Goal: Entertainment & Leisure: Browse casually

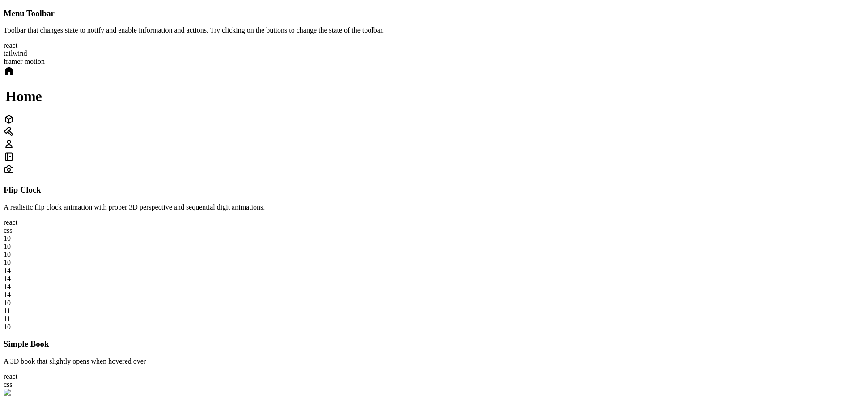
scroll to position [1283, 0]
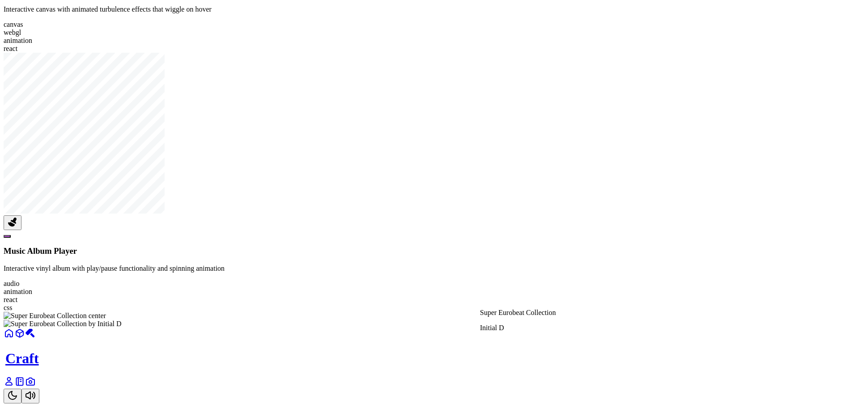
click at [122, 320] on img at bounding box center [63, 324] width 118 height 8
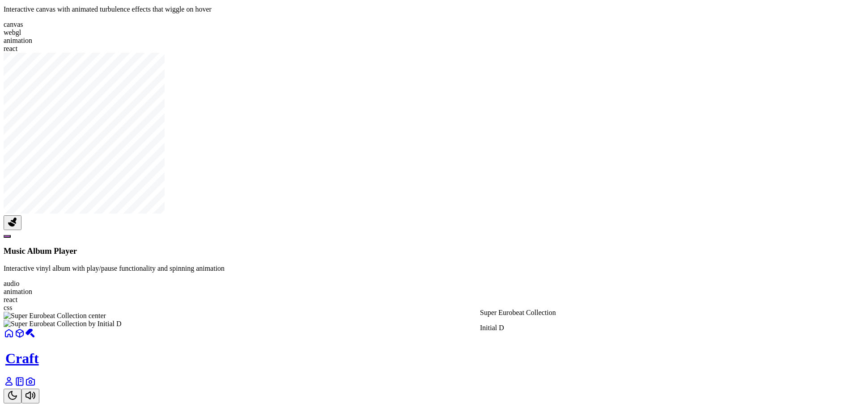
click at [632, 312] on div "Super Eurobeat Collection Initial D" at bounding box center [429, 320] width 850 height 16
click at [122, 320] on img at bounding box center [63, 324] width 118 height 8
click at [530, 328] on div at bounding box center [429, 328] width 850 height 0
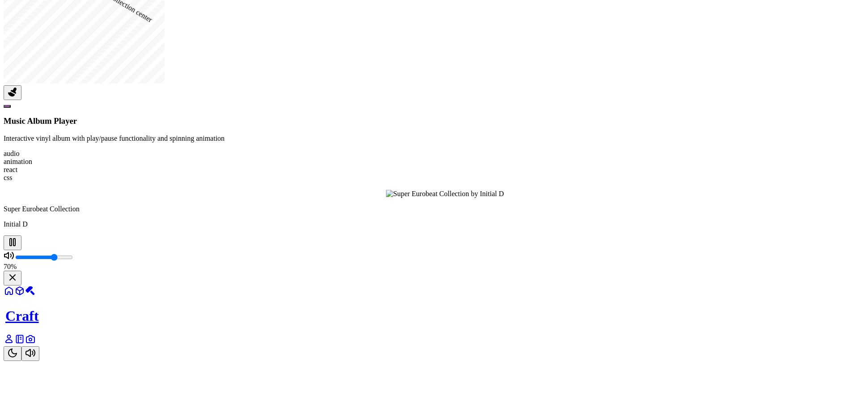
click at [530, 198] on div at bounding box center [811, 198] width 850 height 0
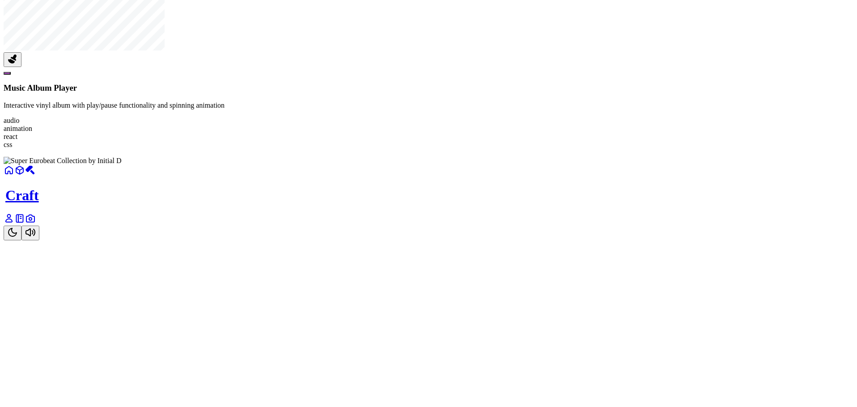
click at [530, 165] on div at bounding box center [429, 165] width 850 height 0
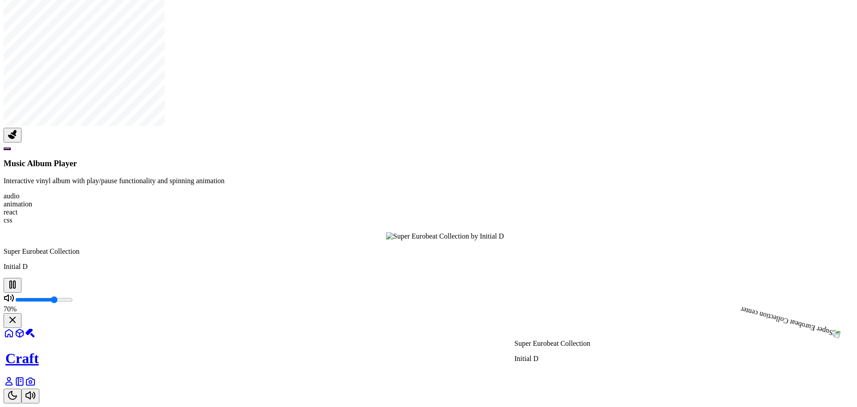
click at [559, 241] on div at bounding box center [811, 241] width 850 height 0
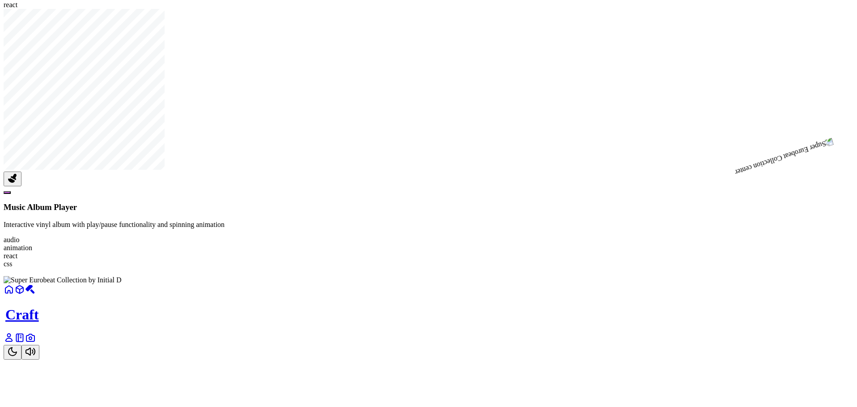
click at [534, 284] on div at bounding box center [429, 284] width 850 height 0
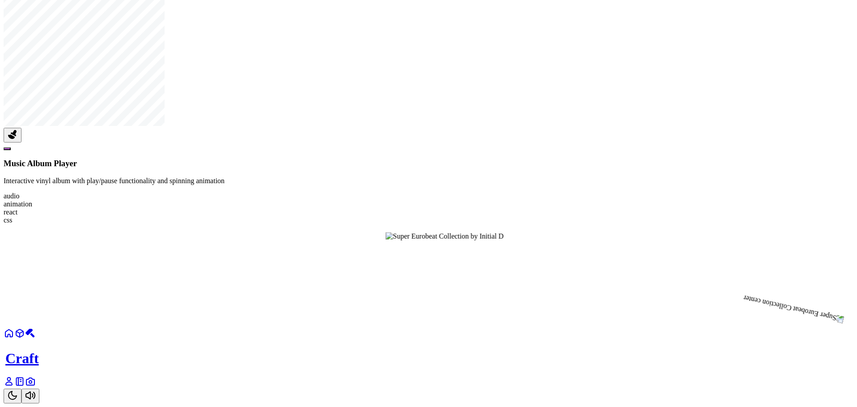
click at [521, 241] on div at bounding box center [811, 241] width 850 height 0
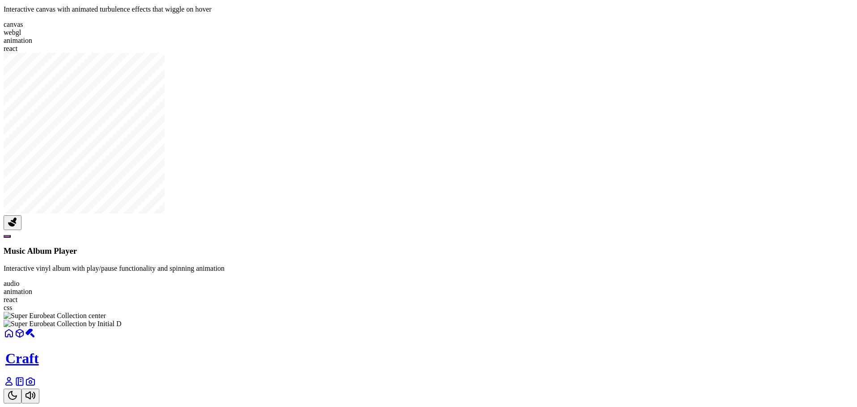
click at [122, 320] on img at bounding box center [63, 324] width 118 height 8
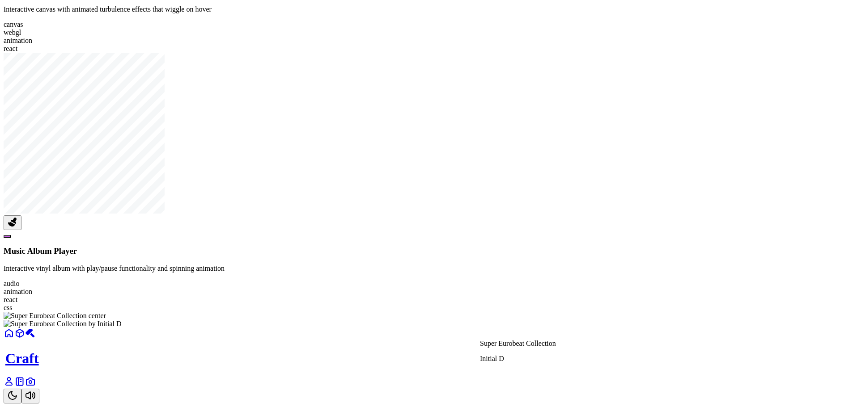
click at [122, 320] on img at bounding box center [63, 324] width 118 height 8
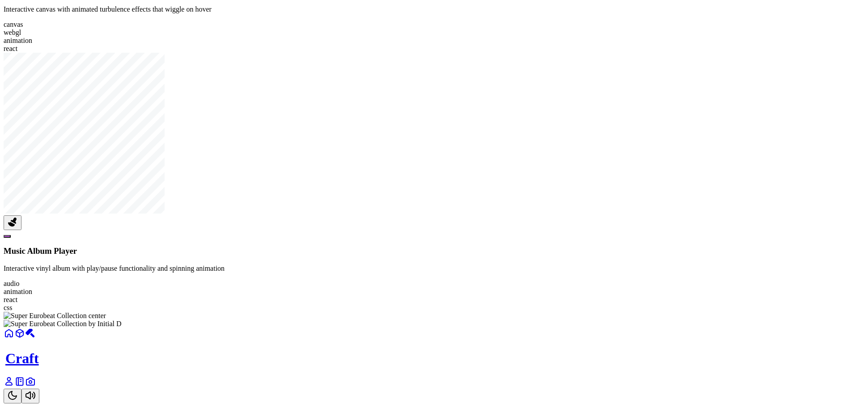
click at [122, 320] on img at bounding box center [63, 324] width 118 height 8
click at [515, 328] on div at bounding box center [429, 328] width 850 height 0
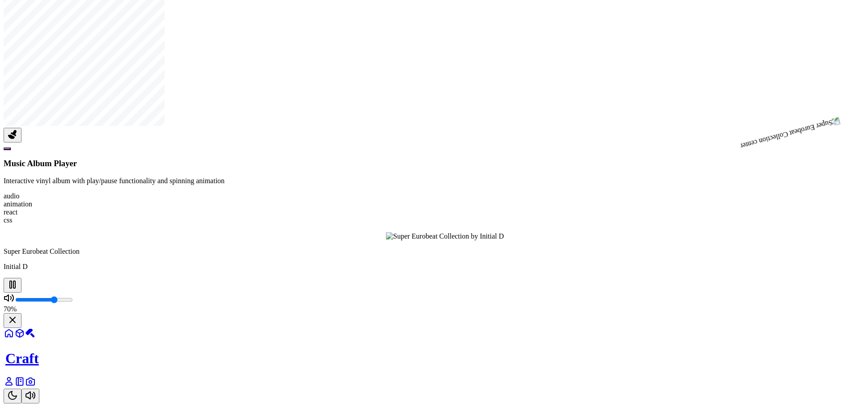
click at [515, 222] on div at bounding box center [430, 232] width 822 height 216
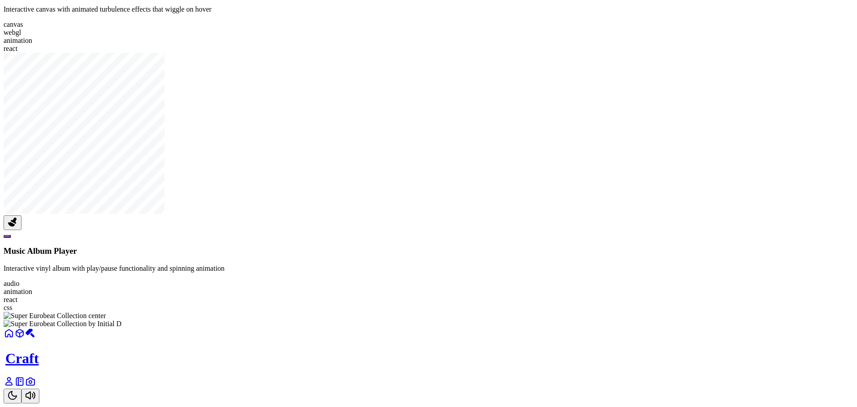
click at [504, 312] on div at bounding box center [429, 320] width 850 height 16
click at [508, 328] on div at bounding box center [429, 328] width 850 height 0
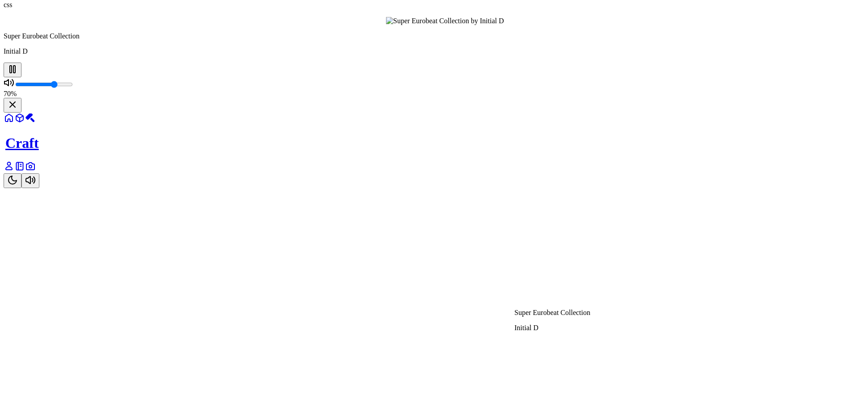
click at [531, 25] on div at bounding box center [811, 25] width 850 height 0
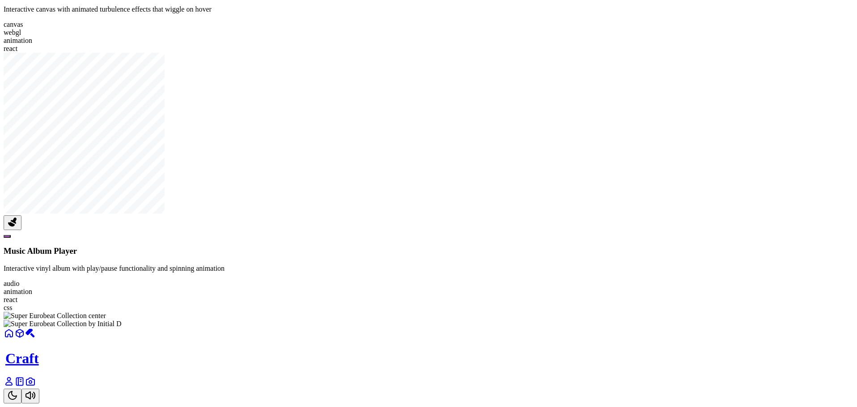
click at [493, 328] on div at bounding box center [429, 328] width 850 height 0
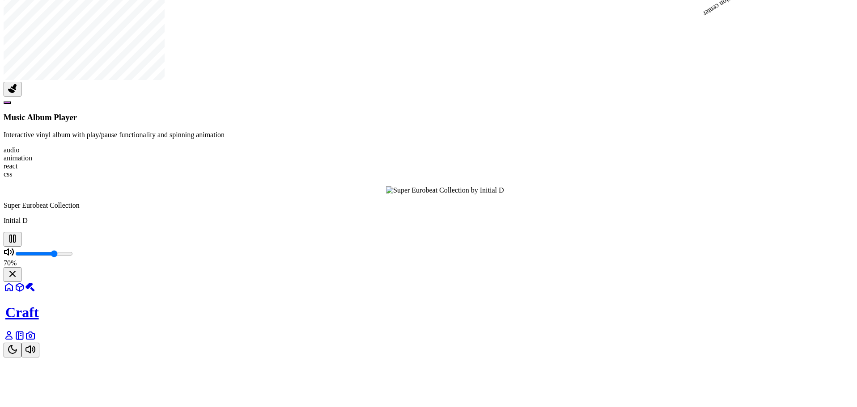
click at [572, 195] on div at bounding box center [811, 195] width 850 height 0
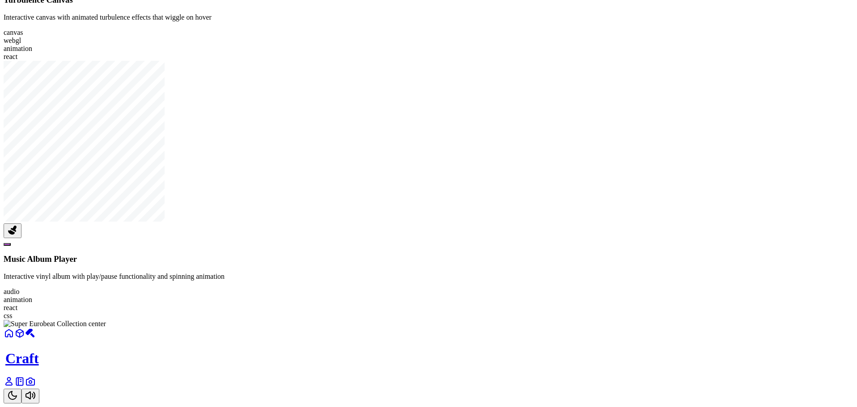
click at [106, 320] on img at bounding box center [55, 324] width 102 height 8
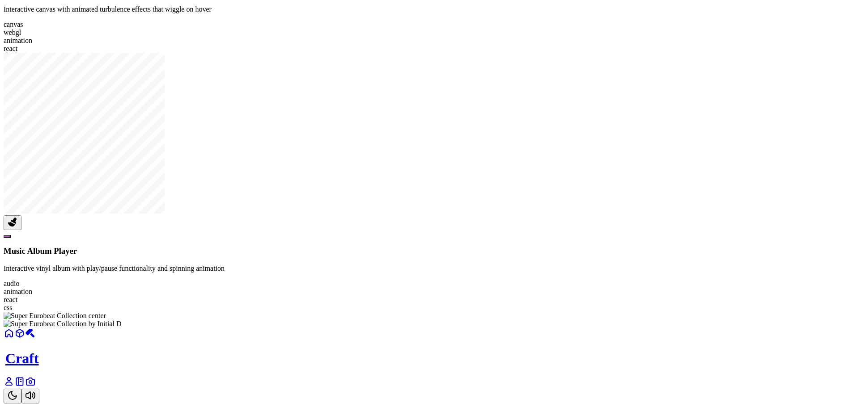
click at [502, 328] on div at bounding box center [429, 328] width 850 height 0
click at [538, 328] on div at bounding box center [429, 328] width 850 height 0
click at [503, 328] on div at bounding box center [429, 328] width 850 height 0
click at [527, 328] on div at bounding box center [429, 328] width 850 height 0
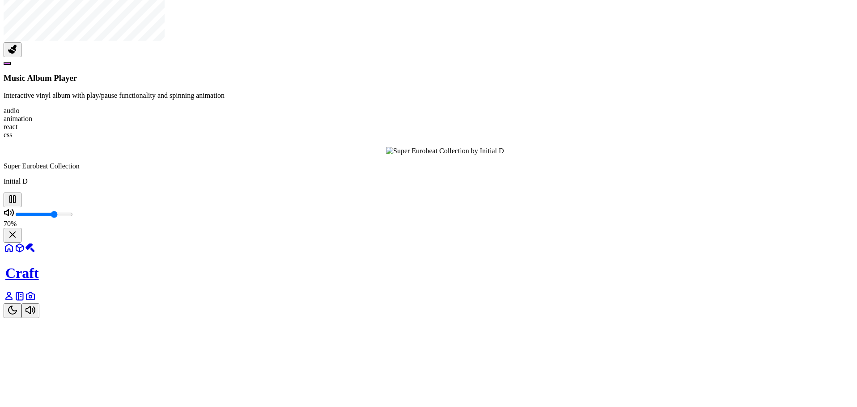
click at [544, 155] on div at bounding box center [811, 155] width 850 height 0
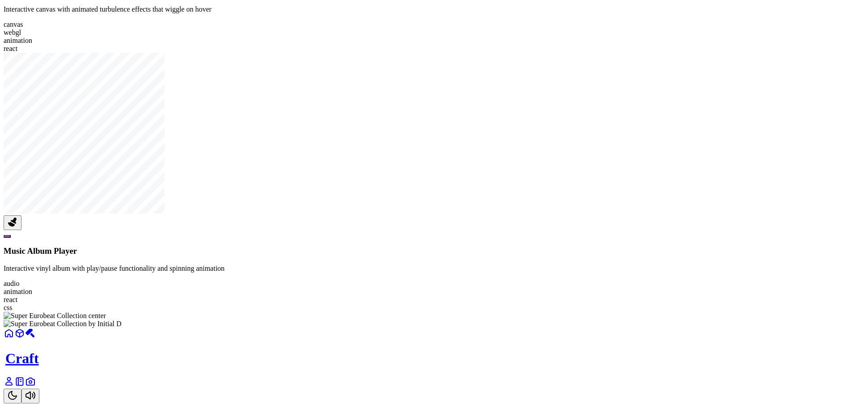
click at [534, 328] on div at bounding box center [429, 328] width 850 height 0
click at [534, 328] on div at bounding box center [811, 328] width 850 height 0
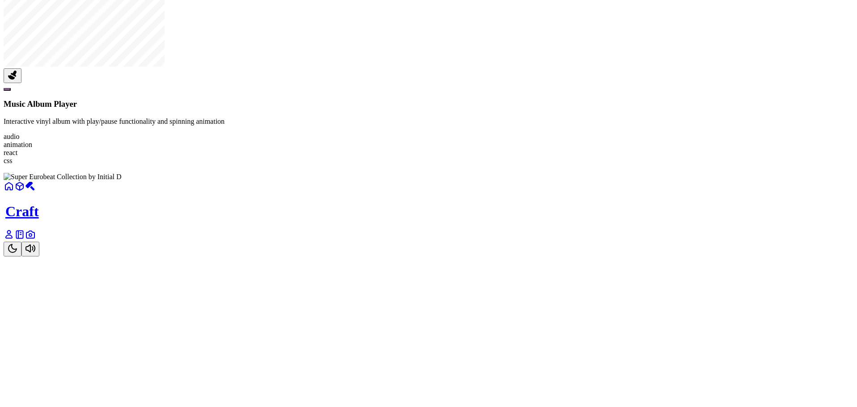
scroll to position [1283, 0]
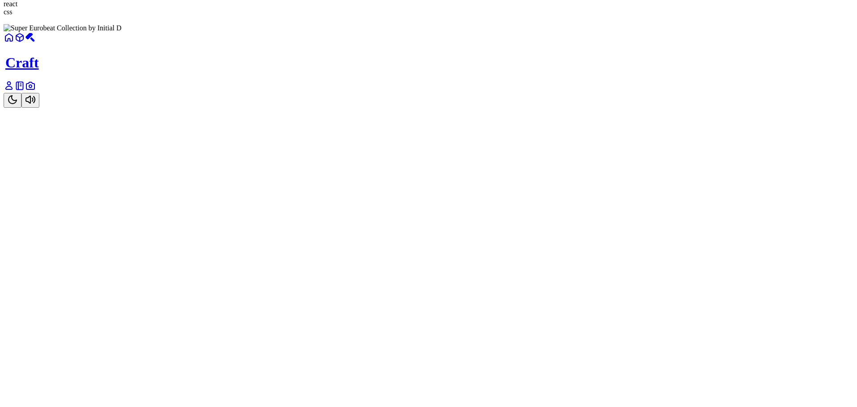
click at [534, 32] on div at bounding box center [429, 24] width 850 height 16
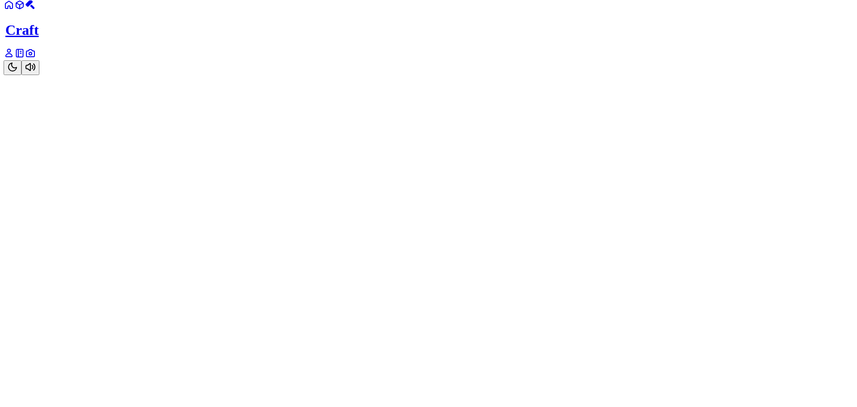
click at [532, 0] on div at bounding box center [429, 0] width 850 height 0
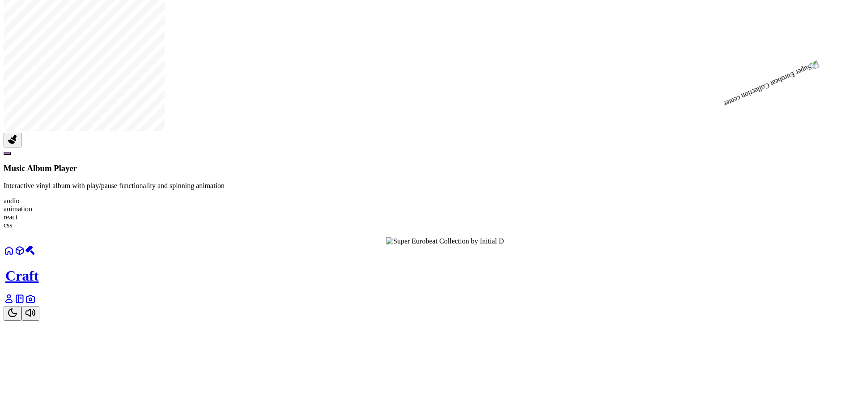
click at [528, 246] on div at bounding box center [811, 246] width 850 height 0
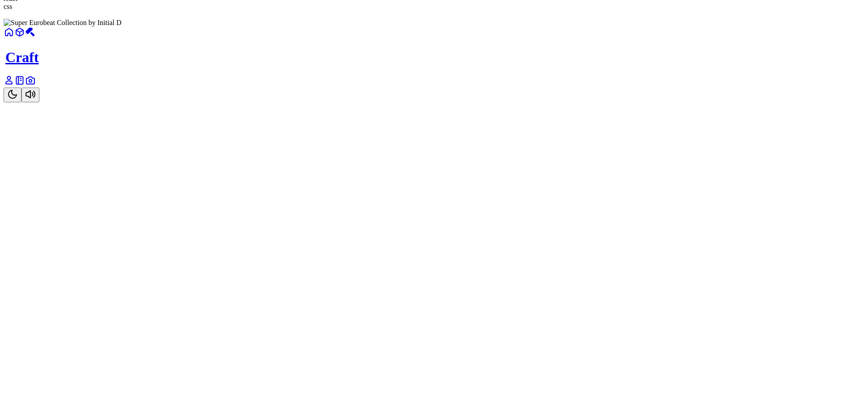
click at [528, 27] on div at bounding box center [429, 27] width 850 height 0
click at [585, 1] on div at bounding box center [811, 1] width 850 height 0
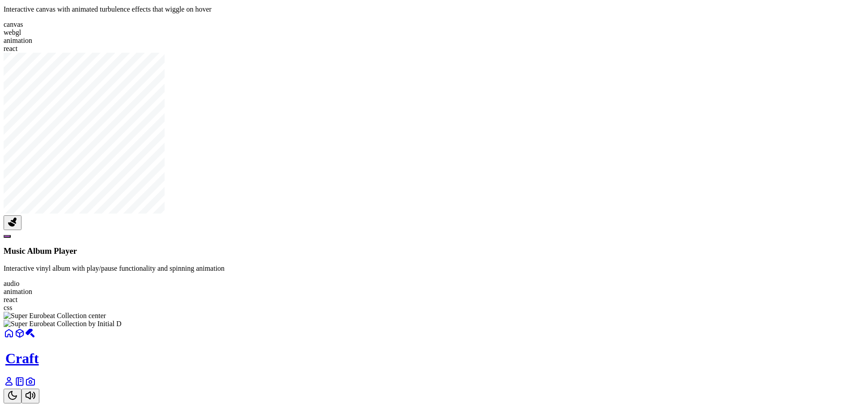
click at [522, 328] on div at bounding box center [429, 328] width 850 height 0
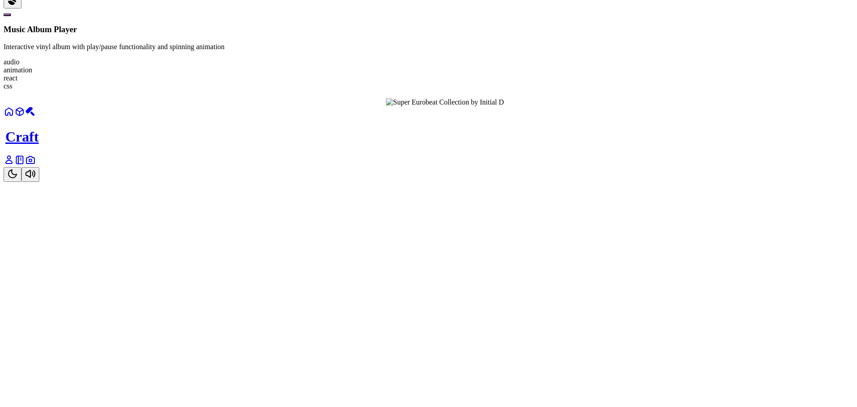
click at [18, 179] on icon "Toggle Theme" at bounding box center [12, 174] width 11 height 11
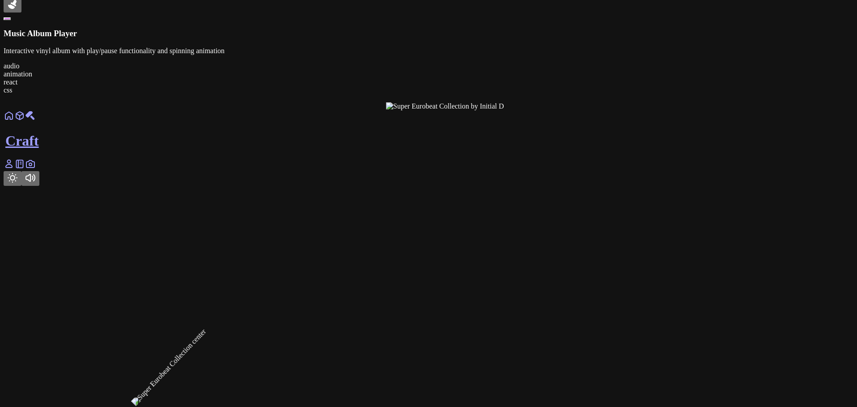
click at [555, 110] on div at bounding box center [811, 110] width 850 height 0
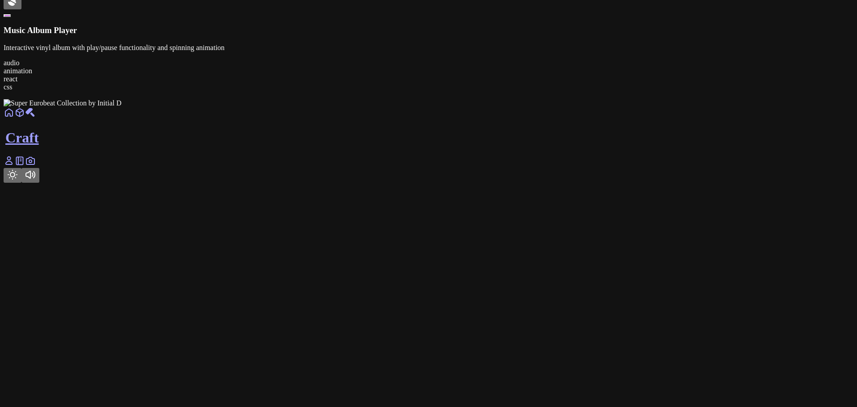
scroll to position [925, 0]
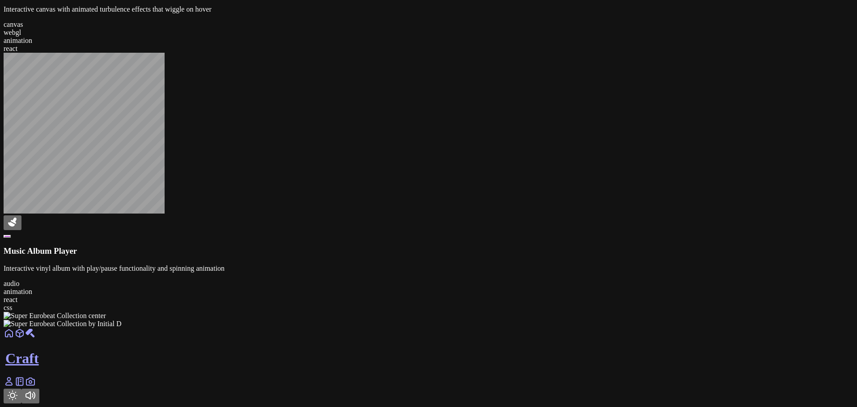
scroll to position [984, 0]
click at [617, 172] on div at bounding box center [429, 146] width 850 height 186
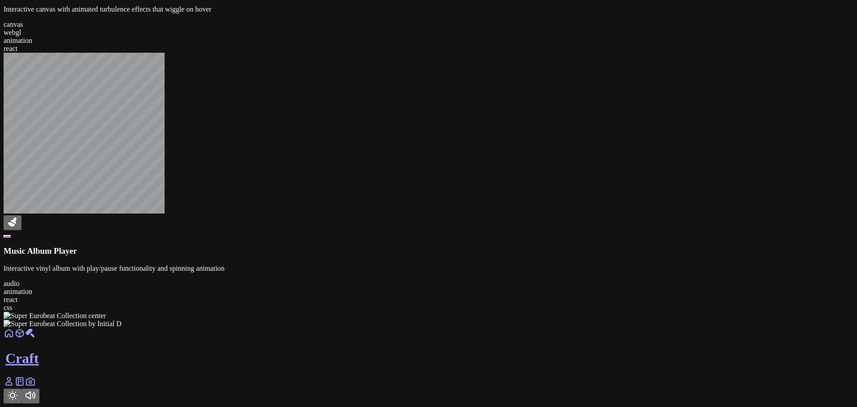
scroll to position [1283, 0]
click at [488, 328] on div at bounding box center [429, 328] width 850 height 0
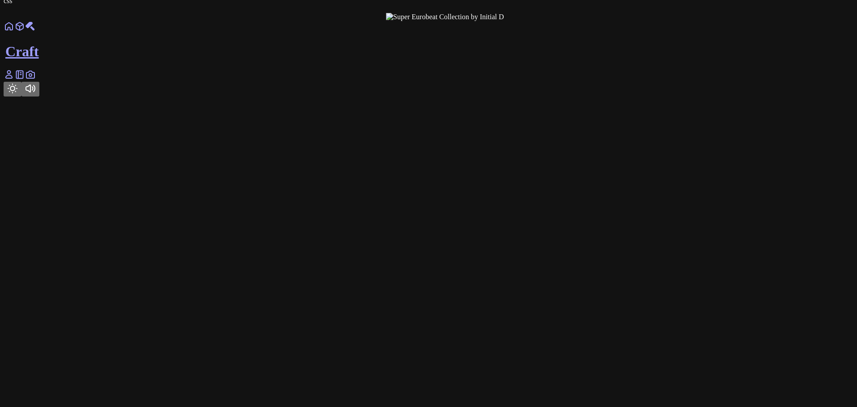
click at [488, 243] on div at bounding box center [432, 11] width 303 height 794
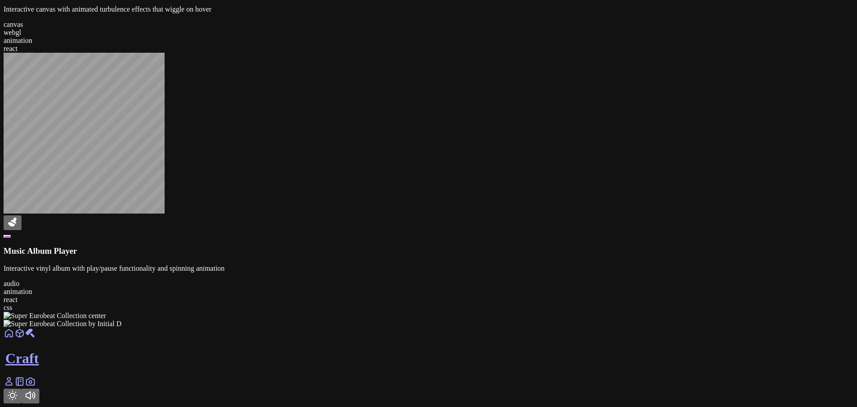
click at [514, 328] on div at bounding box center [429, 328] width 850 height 0
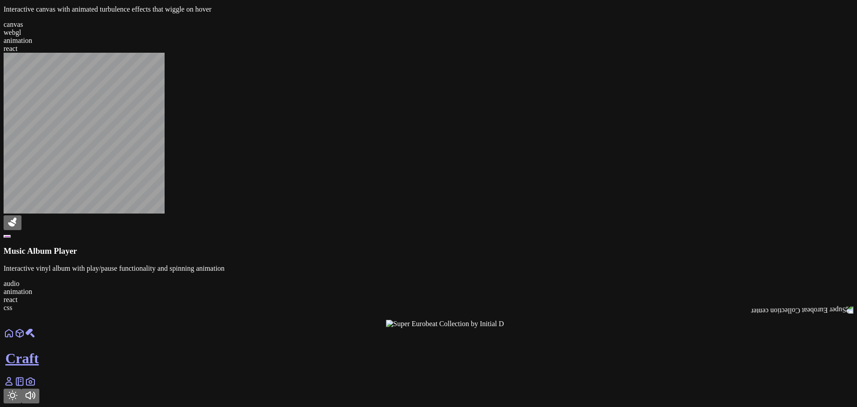
click at [751, 306] on img at bounding box center [802, 310] width 102 height 9
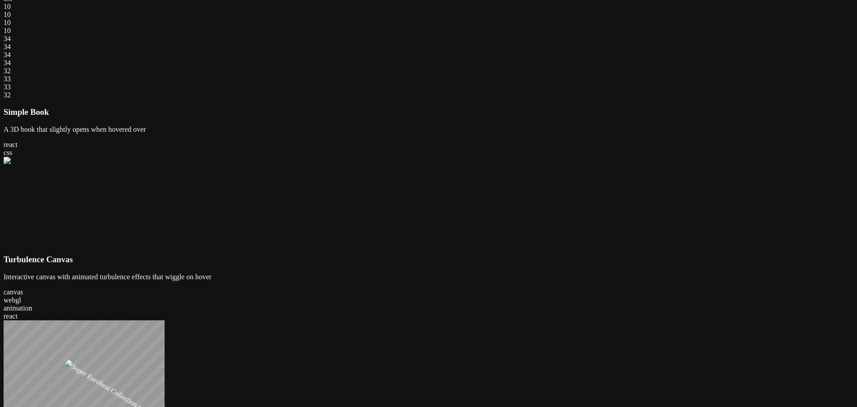
scroll to position [0, 0]
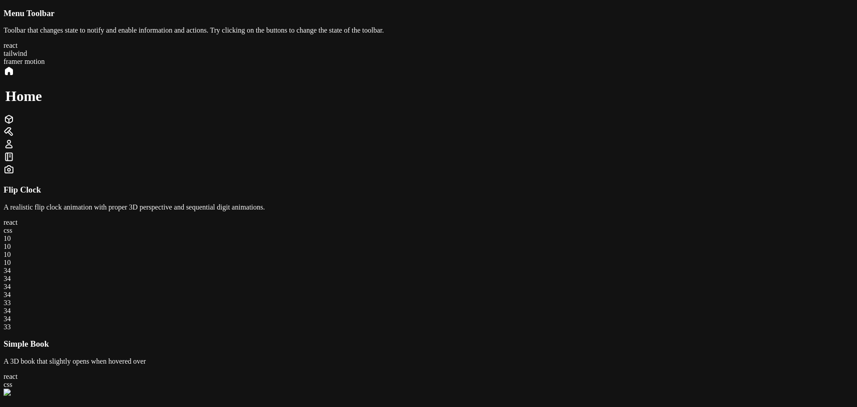
click at [14, 125] on icon at bounding box center [9, 119] width 11 height 11
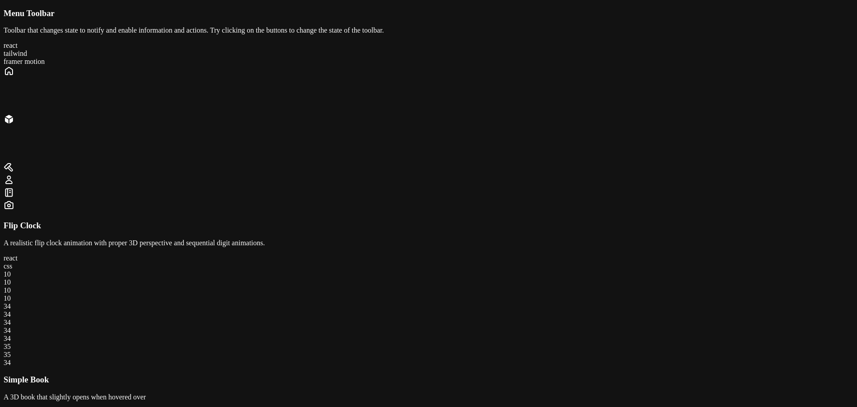
click at [14, 167] on icon at bounding box center [9, 167] width 11 height 11
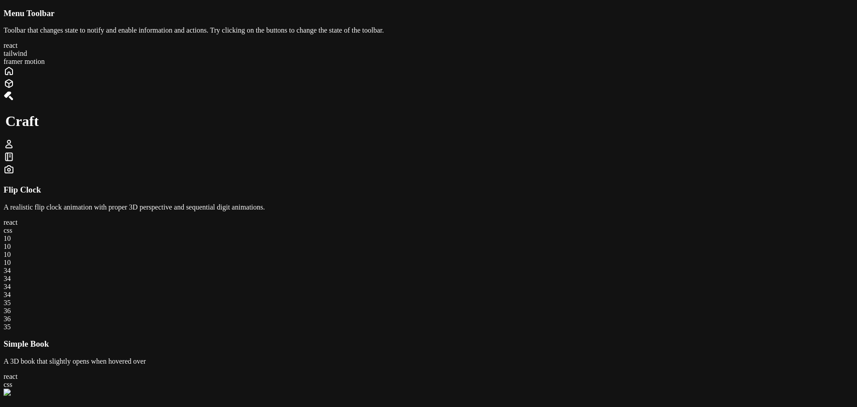
click at [14, 150] on icon at bounding box center [9, 144] width 11 height 11
click at [583, 170] on div at bounding box center [429, 170] width 850 height 13
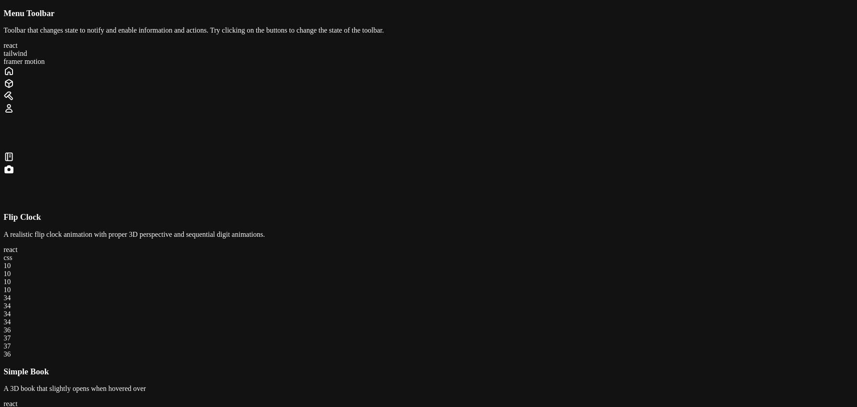
click at [537, 162] on div at bounding box center [429, 158] width 850 height 13
click at [453, 78] on div at bounding box center [429, 72] width 850 height 13
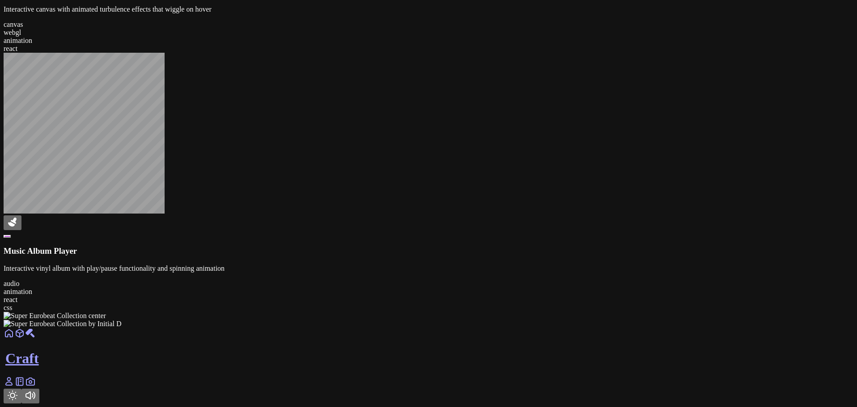
scroll to position [1283, 0]
click at [14, 385] on link at bounding box center [9, 385] width 11 height 8
click at [14, 384] on icon at bounding box center [9, 382] width 11 height 11
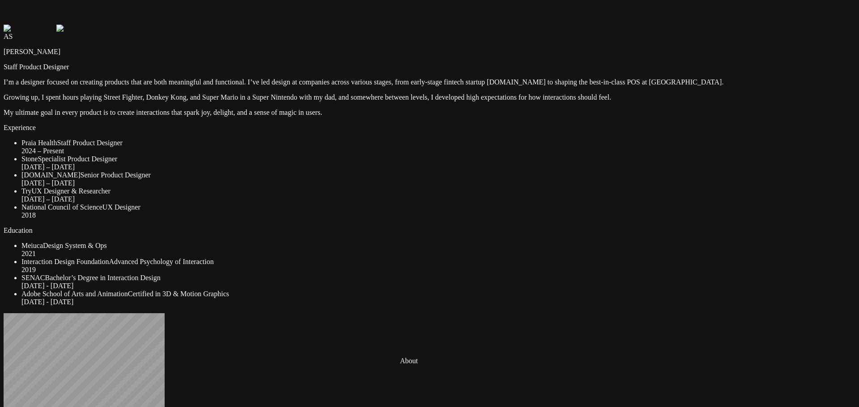
drag, startPoint x: 424, startPoint y: 407, endPoint x: 421, endPoint y: 383, distance: 23.9
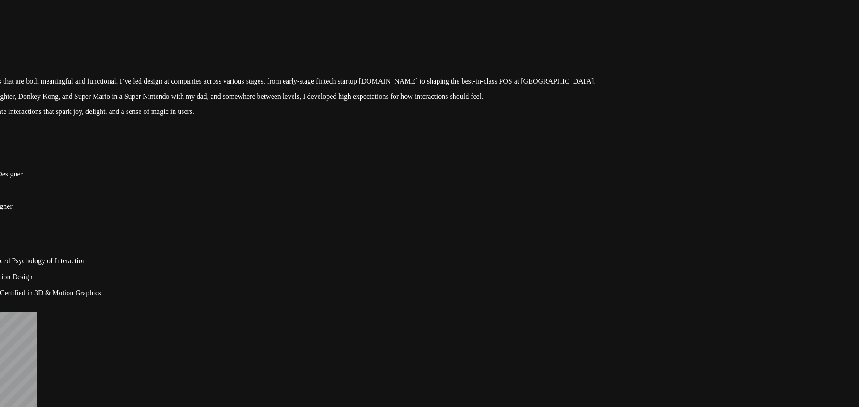
drag, startPoint x: 655, startPoint y: 357, endPoint x: 448, endPoint y: 357, distance: 206.6
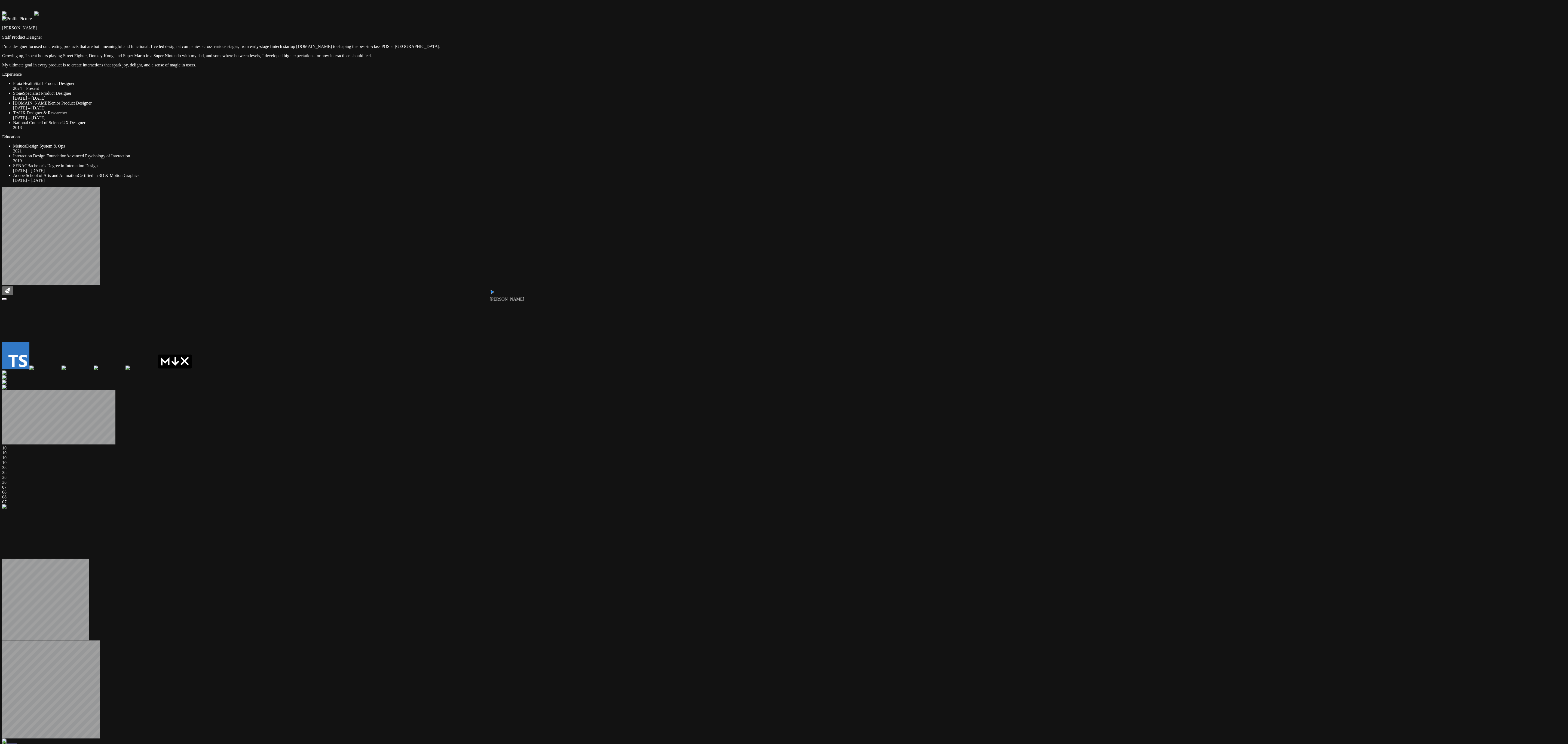
drag, startPoint x: 880, startPoint y: 267, endPoint x: 870, endPoint y: 234, distance: 34.5
click at [521, 234] on div "Andre Andre Souza Staff Product Designer I’m a designer focused on creating pro…" at bounding box center [784, 731] width 1564 height 1465
drag, startPoint x: 864, startPoint y: 255, endPoint x: 863, endPoint y: 242, distance: 13.0
click at [521, 242] on div "Andre Andre Souza Staff Product Designer I’m a designer focused on creating pro…" at bounding box center [784, 731] width 1564 height 1465
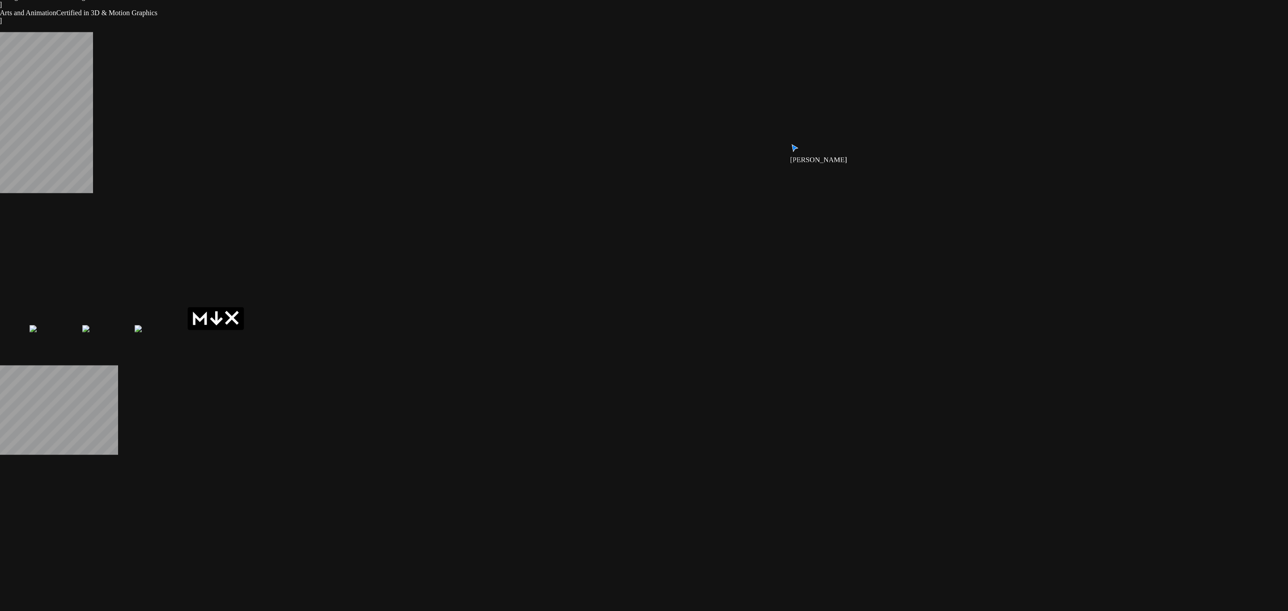
drag, startPoint x: 1123, startPoint y: 178, endPoint x: 830, endPoint y: 237, distance: 299.1
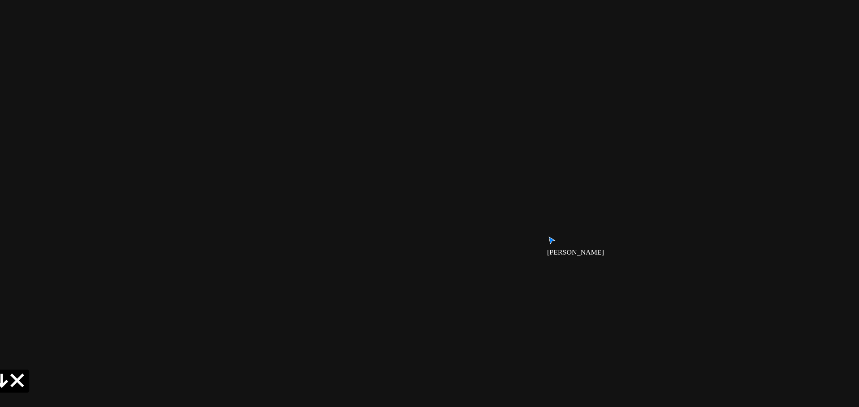
drag, startPoint x: 685, startPoint y: 91, endPoint x: 651, endPoint y: 217, distance: 130.3
drag, startPoint x: 651, startPoint y: 217, endPoint x: 632, endPoint y: 217, distance: 18.8
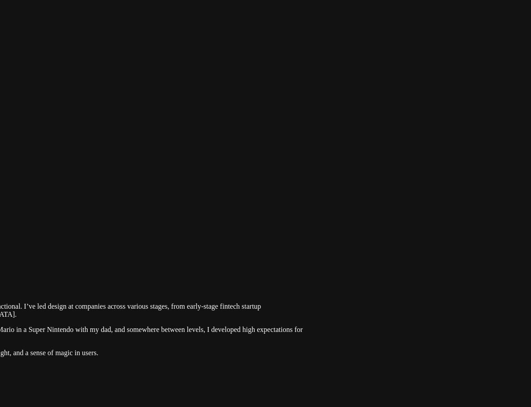
drag, startPoint x: 435, startPoint y: 42, endPoint x: 186, endPoint y: 275, distance: 340.8
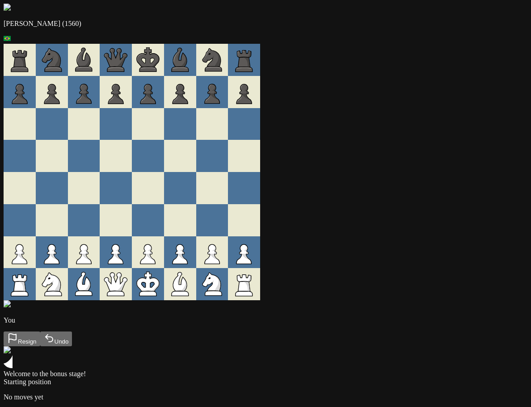
click at [398, 366] on div "[PERSON_NAME] (1560) You Resign Undo Welcome to the bonus stage! Starting posit…" at bounding box center [266, 214] width 524 height 420
drag, startPoint x: 398, startPoint y: 366, endPoint x: 379, endPoint y: 378, distance: 22.9
click at [399, 367] on div "[PERSON_NAME] (1560) You Resign Undo Welcome to the bonus stage! Starting posit…" at bounding box center [266, 214] width 524 height 420
